Goal: Task Accomplishment & Management: Manage account settings

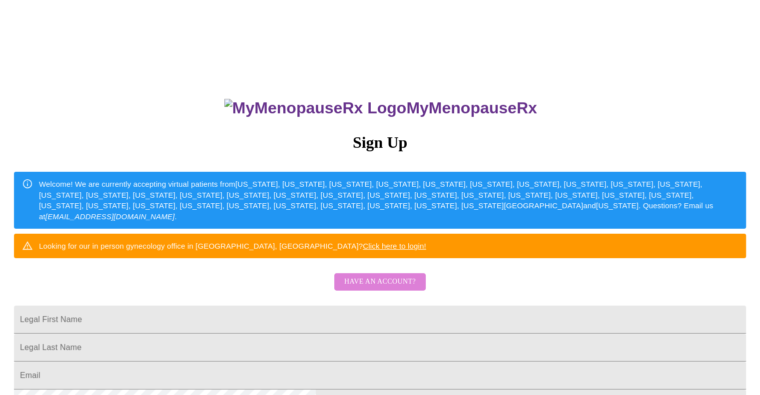
click at [383, 288] on span "Have an account?" at bounding box center [379, 282] width 71 height 12
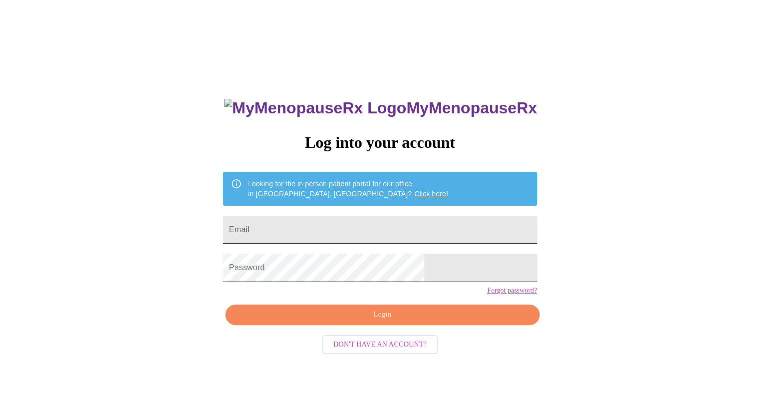
click at [356, 221] on input "Email" at bounding box center [380, 230] width 314 height 28
type input "[EMAIL_ADDRESS][DOMAIN_NAME]"
click at [365, 321] on span "Login" at bounding box center [382, 315] width 291 height 12
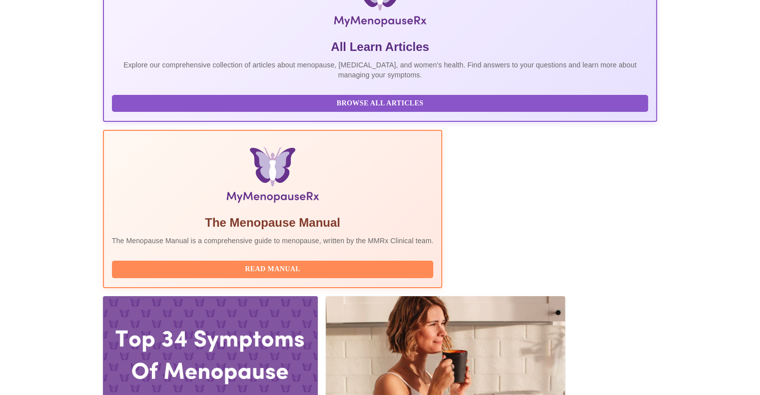
scroll to position [191, 0]
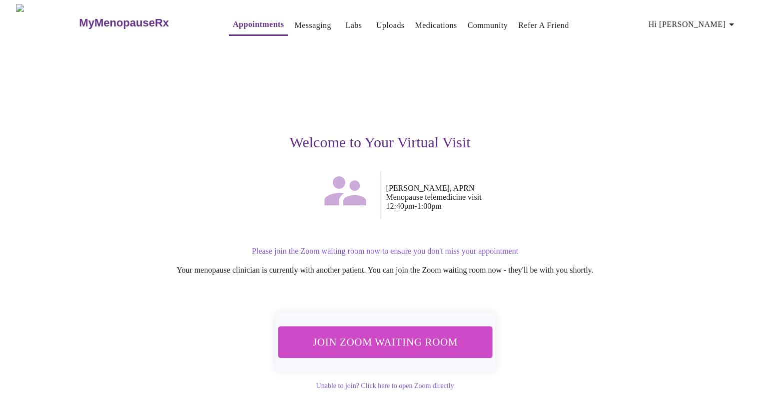
click at [354, 344] on span "Join Zoom Waiting Room" at bounding box center [385, 342] width 188 height 18
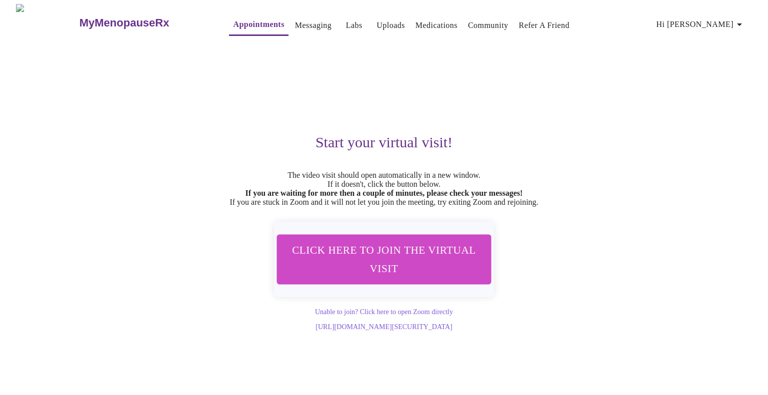
click at [79, 19] on h3 "MyMenopauseRx" at bounding box center [124, 22] width 90 height 13
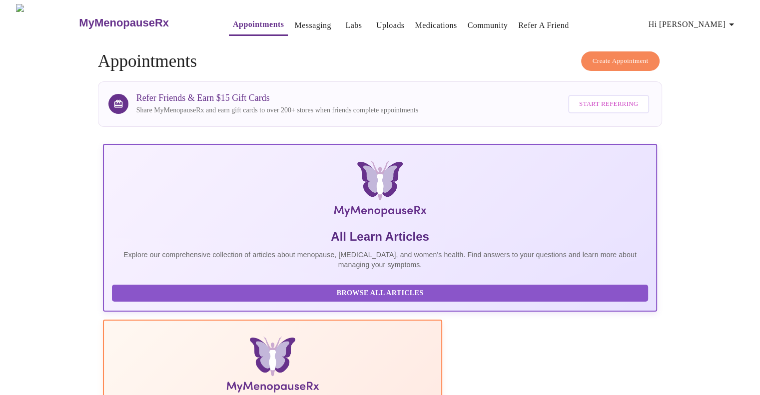
click at [415, 18] on link "Medications" at bounding box center [436, 25] width 42 height 14
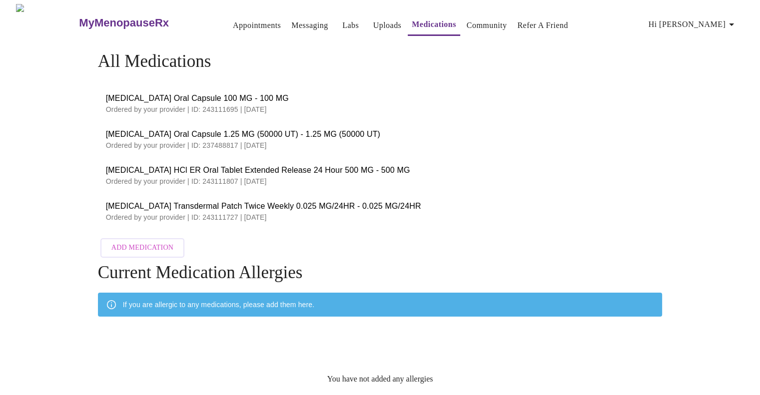
click at [704, 17] on span "Hi [PERSON_NAME]" at bounding box center [693, 24] width 89 height 14
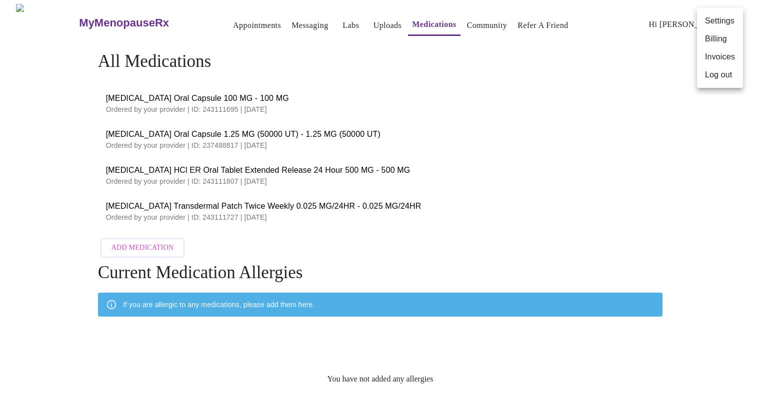
click at [335, 22] on div at bounding box center [384, 197] width 768 height 395
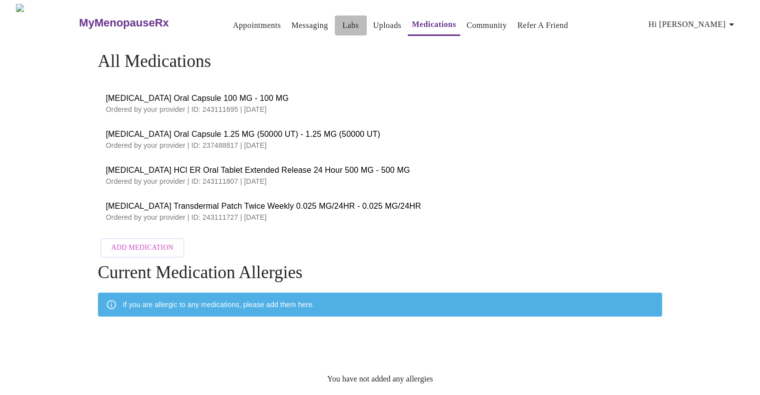
click at [342, 21] on link "Labs" at bounding box center [350, 25] width 16 height 14
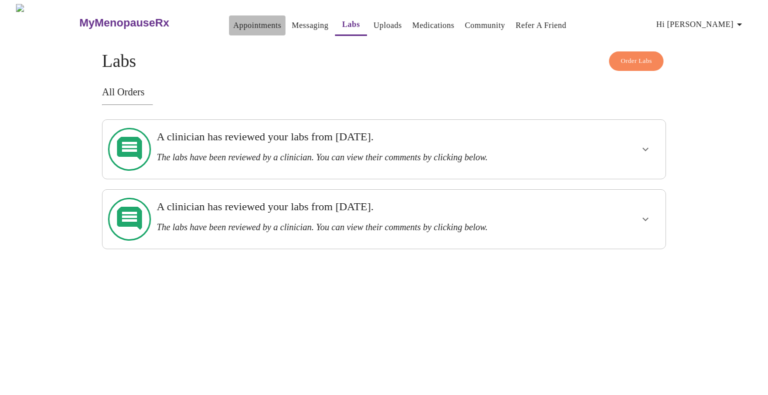
click at [233, 22] on link "Appointments" at bounding box center [257, 25] width 48 height 14
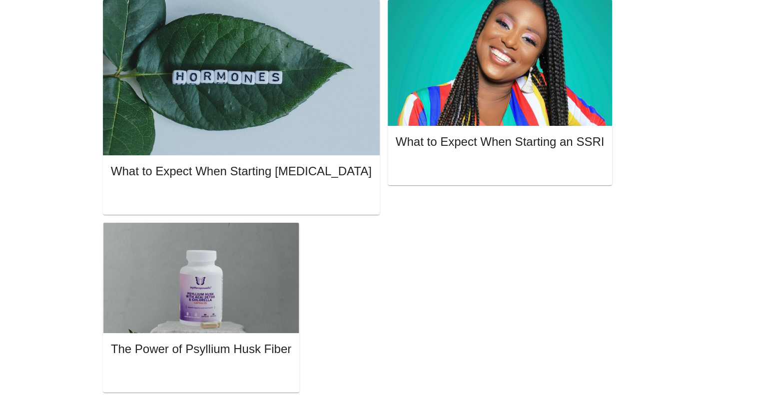
scroll to position [692, 0]
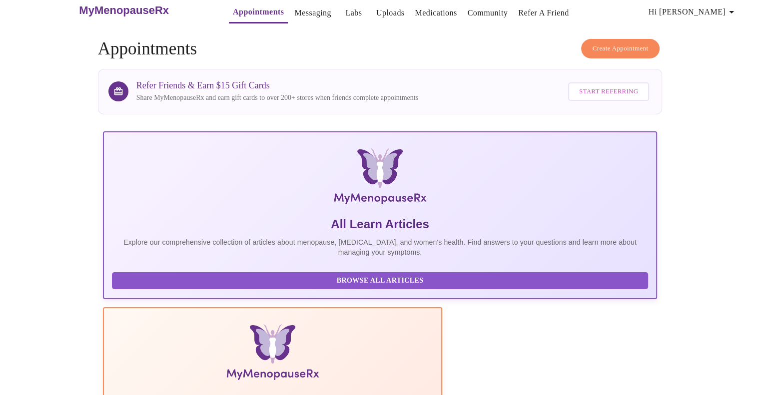
scroll to position [0, 0]
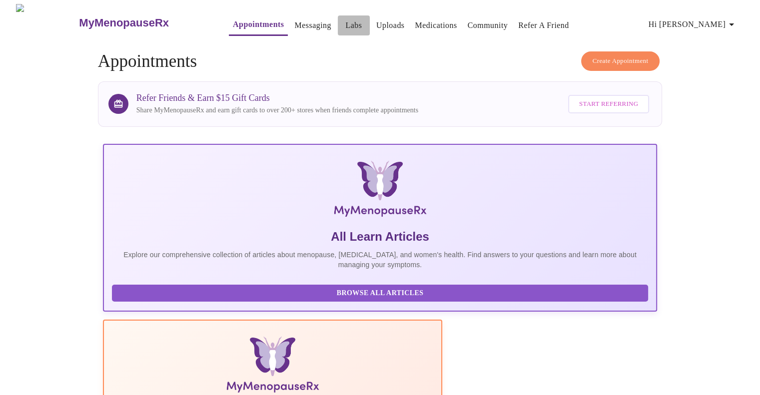
click at [345, 23] on link "Labs" at bounding box center [353, 25] width 16 height 14
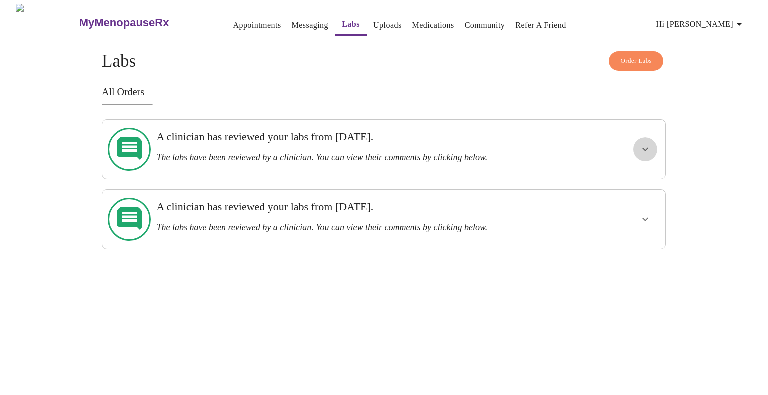
click at [646, 143] on icon "show more" at bounding box center [645, 149] width 12 height 12
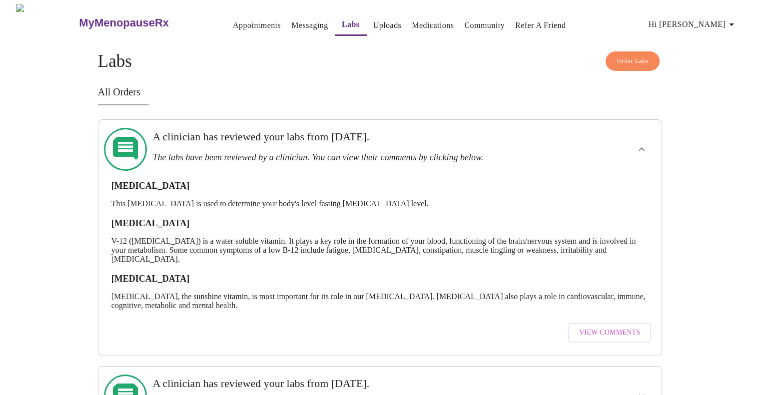
click at [644, 143] on icon "show more" at bounding box center [642, 149] width 12 height 12
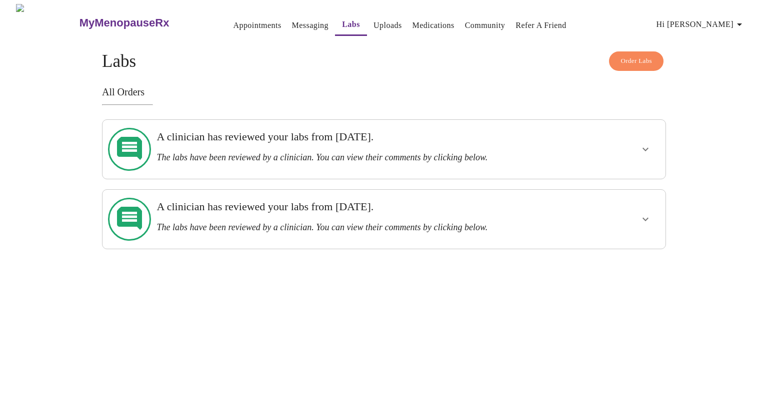
click at [374, 18] on link "Uploads" at bounding box center [387, 25] width 28 height 14
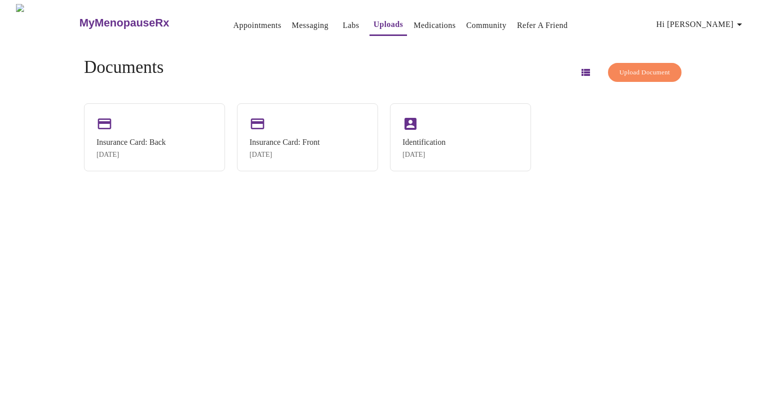
click at [432, 19] on link "Medications" at bounding box center [434, 25] width 42 height 14
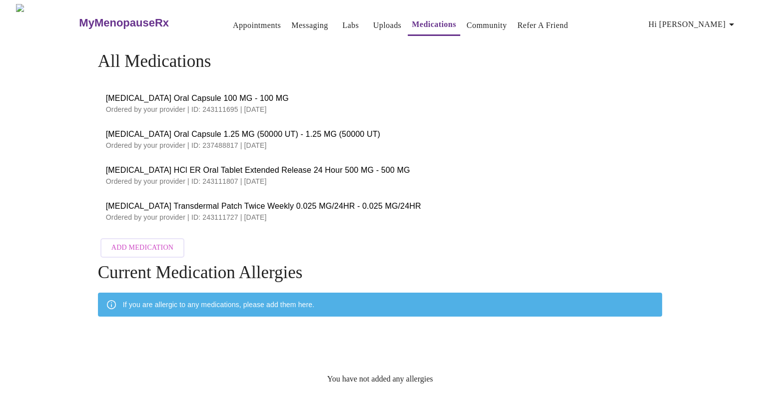
click at [484, 18] on link "Community" at bounding box center [487, 25] width 40 height 14
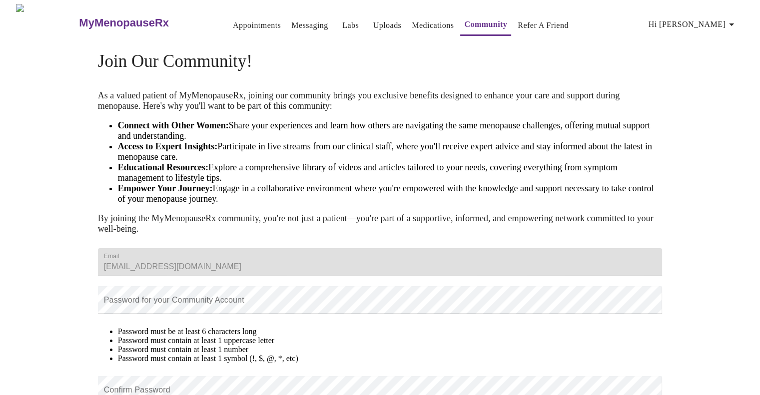
click at [233, 18] on link "Appointments" at bounding box center [257, 25] width 48 height 14
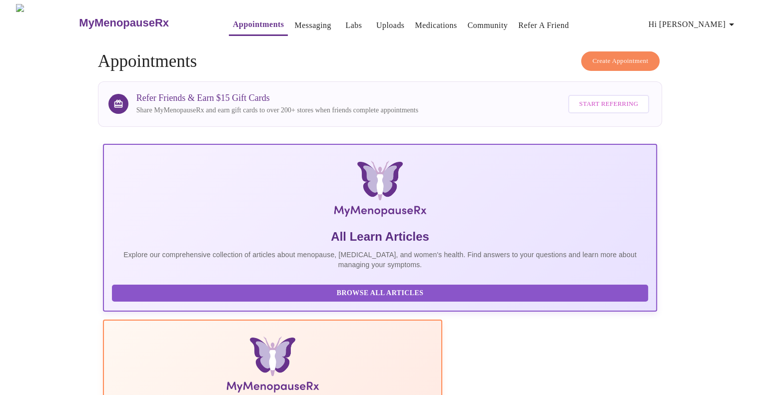
click at [294, 18] on link "Messaging" at bounding box center [312, 25] width 36 height 14
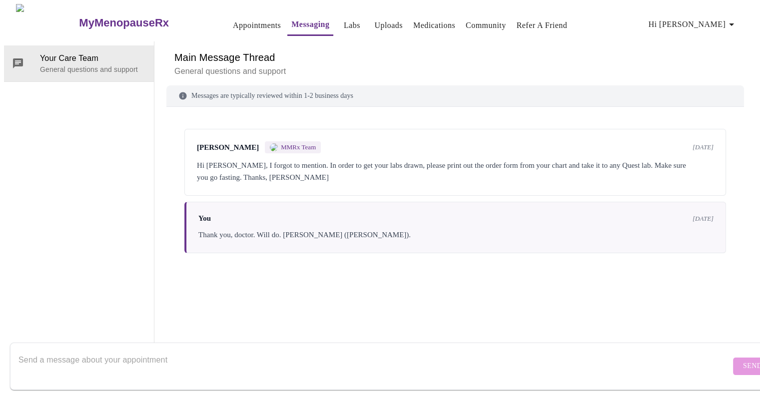
click at [706, 21] on span "Hi [PERSON_NAME]" at bounding box center [693, 24] width 89 height 14
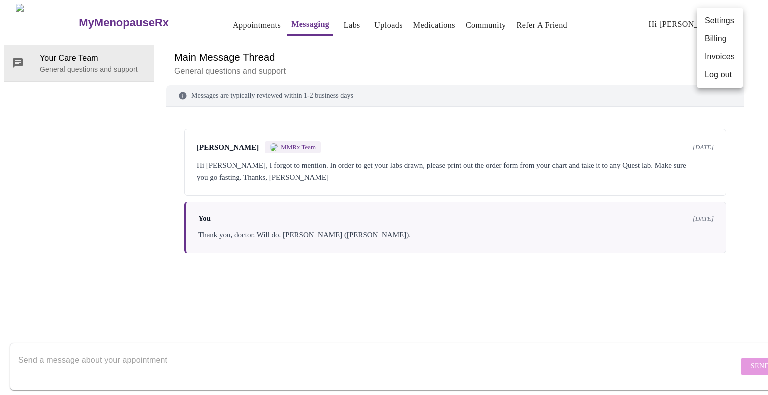
click at [708, 36] on li "Billing" at bounding box center [720, 39] width 46 height 18
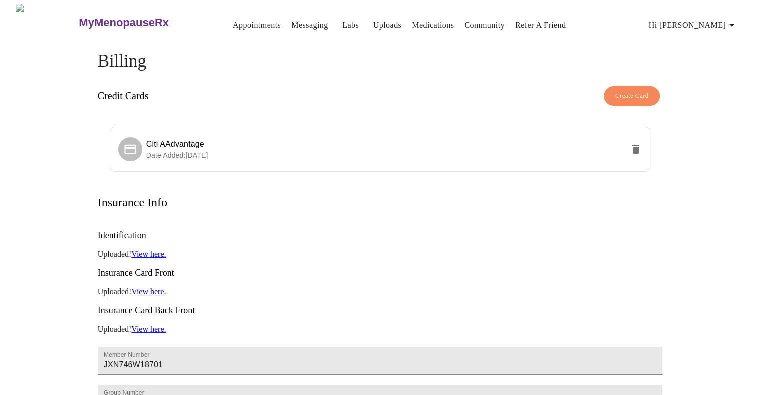
click at [42, 108] on div "MyMenopauseRx Appointments Messaging Labs Uploads Medications Community Refer a…" at bounding box center [380, 279] width 752 height 550
click at [342, 18] on link "Labs" at bounding box center [350, 25] width 16 height 14
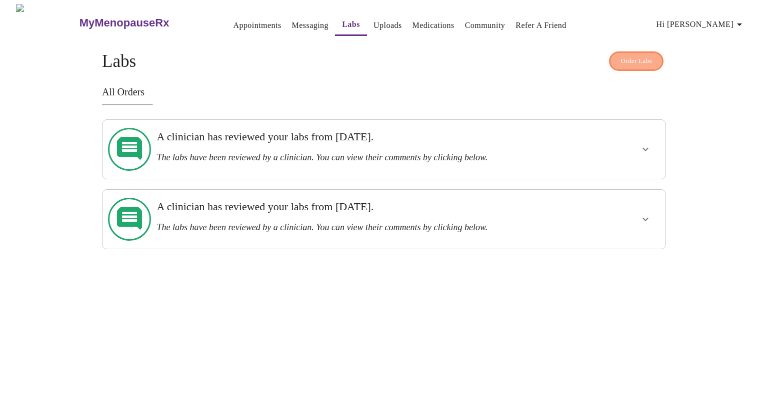
click at [628, 55] on span "Order Labs" at bounding box center [635, 60] width 31 height 11
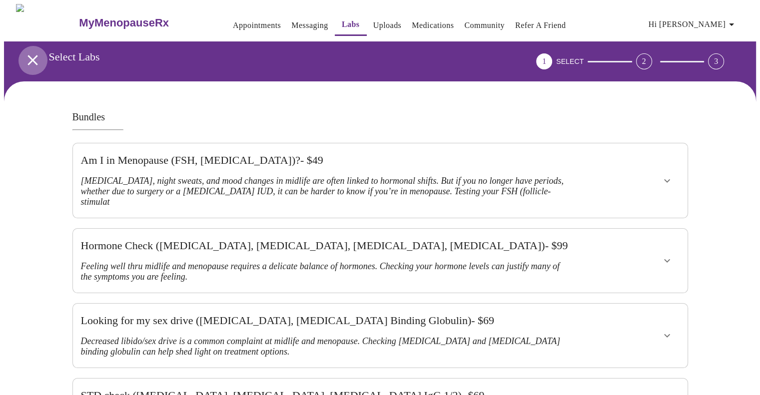
click at [26, 55] on icon "open drawer" at bounding box center [32, 59] width 17 height 17
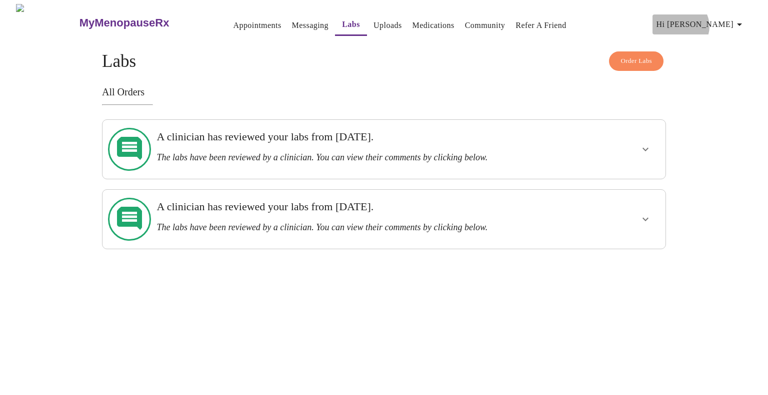
click at [728, 22] on span "Hi [PERSON_NAME]" at bounding box center [700, 24] width 89 height 14
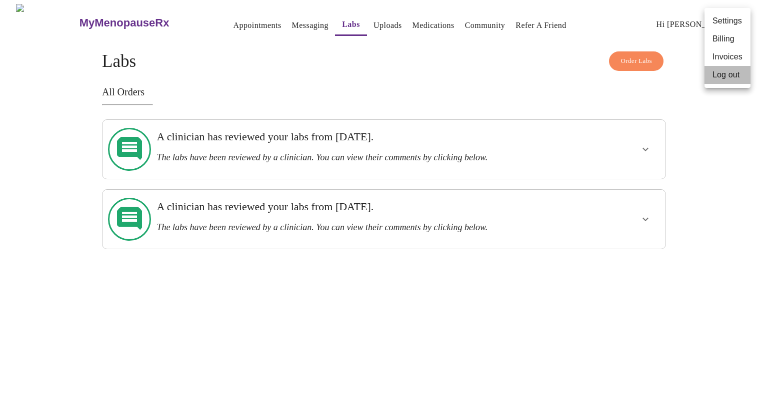
click at [733, 74] on li "Log out" at bounding box center [727, 75] width 46 height 18
